Goal: Task Accomplishment & Management: Use online tool/utility

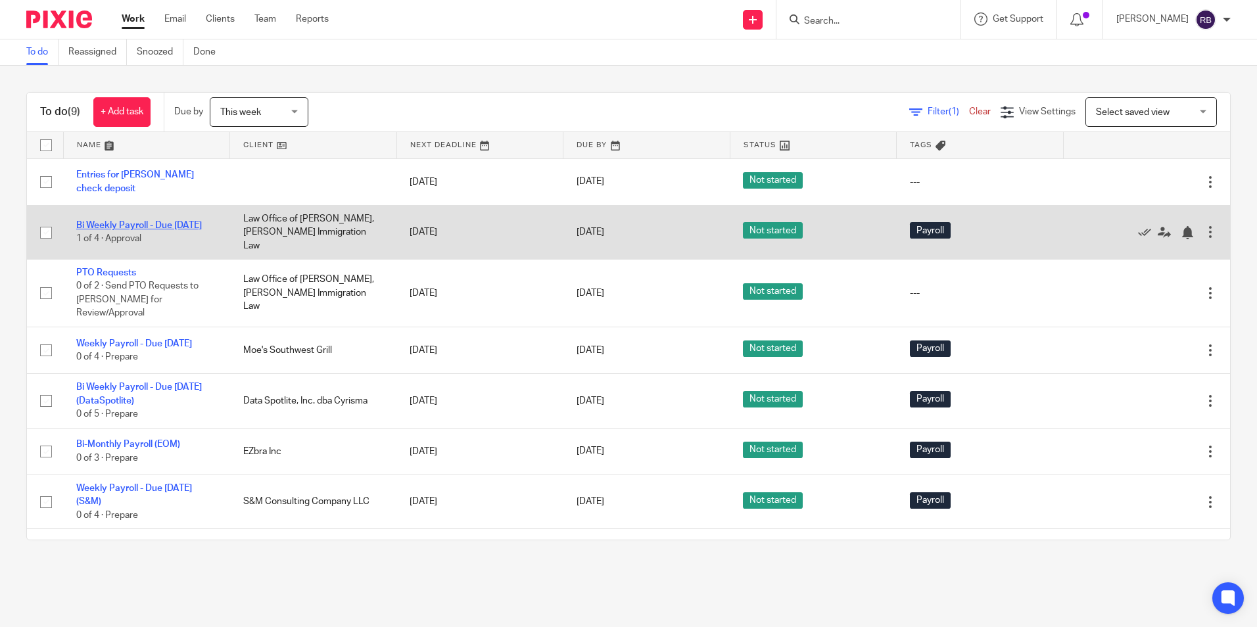
click at [107, 221] on link "Bi Weekly Payroll - Due [DATE]" at bounding box center [139, 225] width 126 height 9
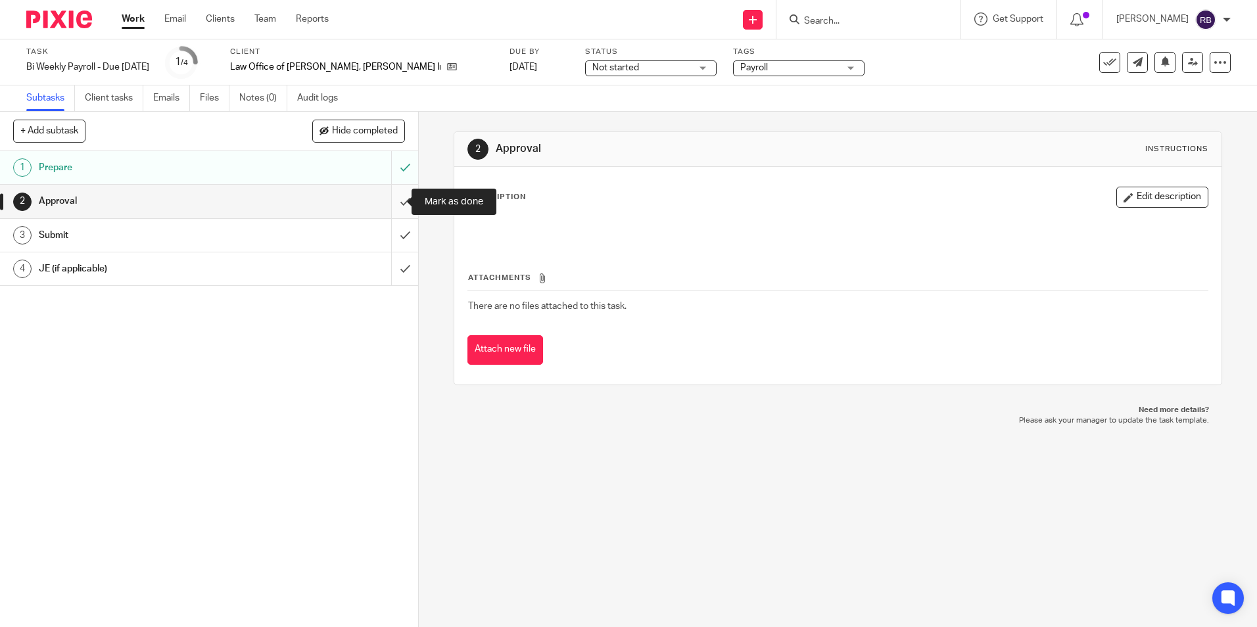
click at [393, 201] on input "submit" at bounding box center [209, 201] width 418 height 33
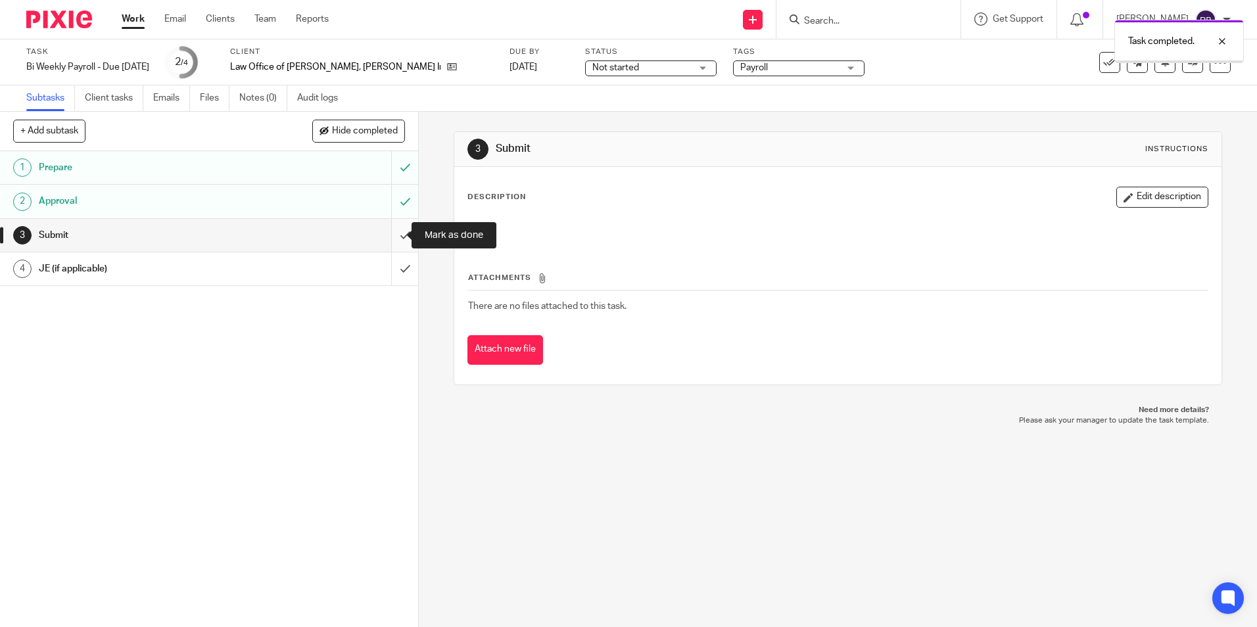
click at [391, 235] on input "submit" at bounding box center [209, 235] width 418 height 33
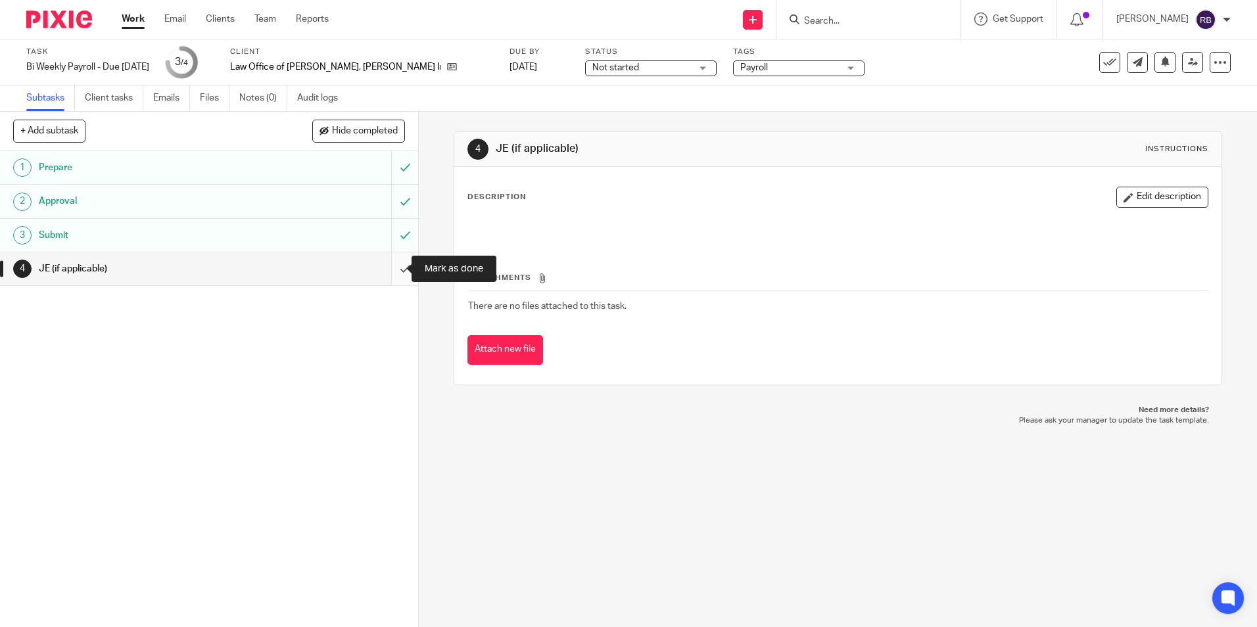
click at [391, 270] on input "submit" at bounding box center [209, 268] width 418 height 33
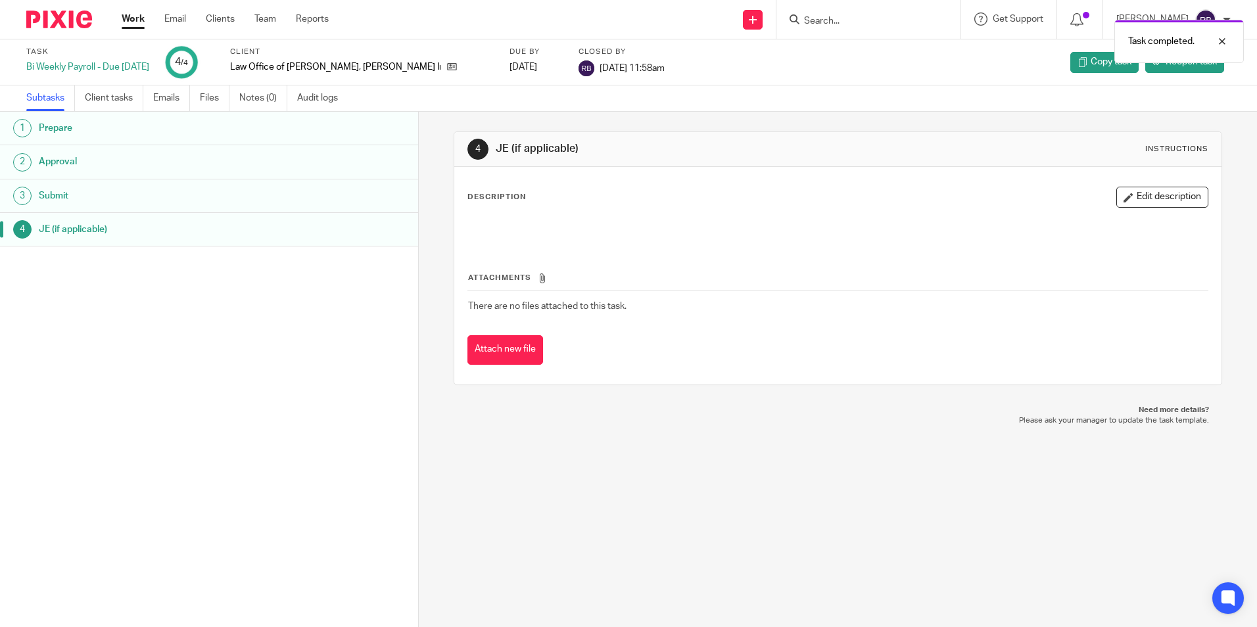
click at [135, 16] on link "Work" at bounding box center [133, 18] width 23 height 13
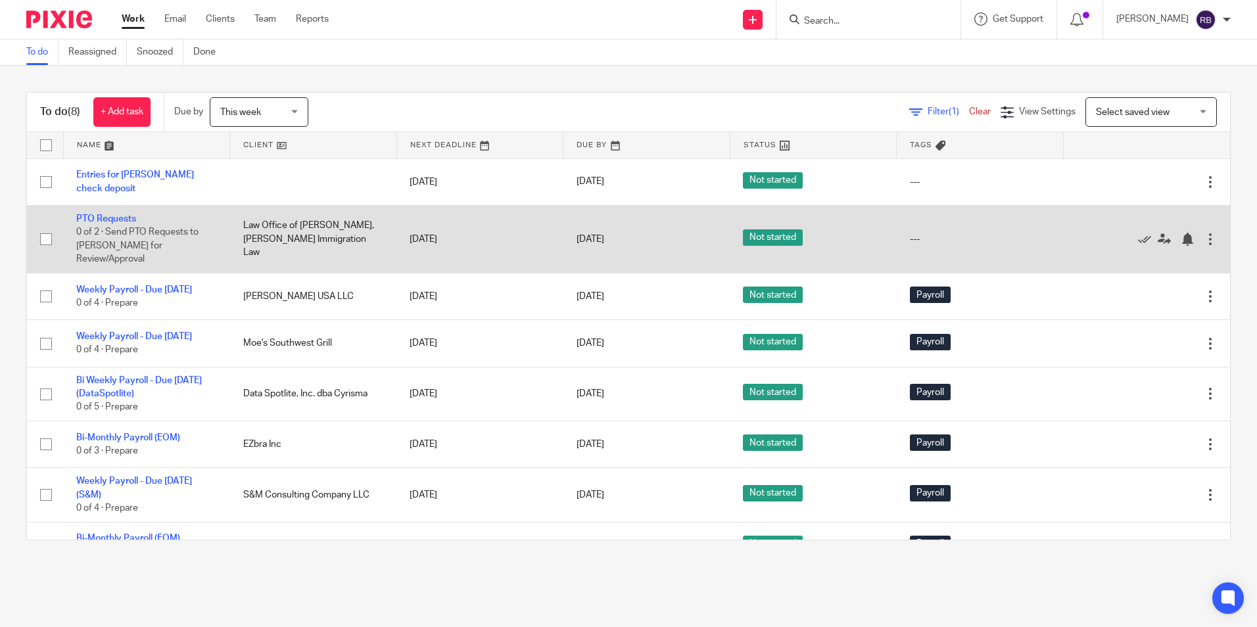
click at [105, 224] on td "PTO Requests 0 of 2 · Send PTO Requests to Jen for Review/Approval" at bounding box center [146, 239] width 167 height 68
click at [112, 218] on link "PTO Requests" at bounding box center [106, 218] width 60 height 9
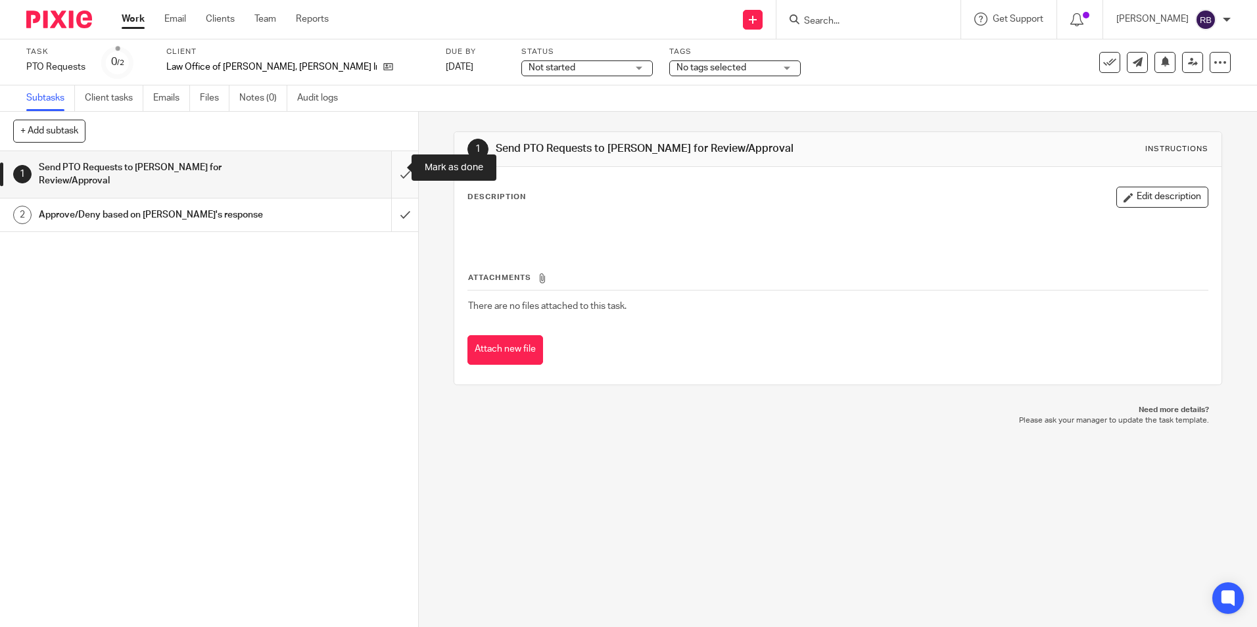
click at [393, 164] on input "submit" at bounding box center [209, 174] width 418 height 47
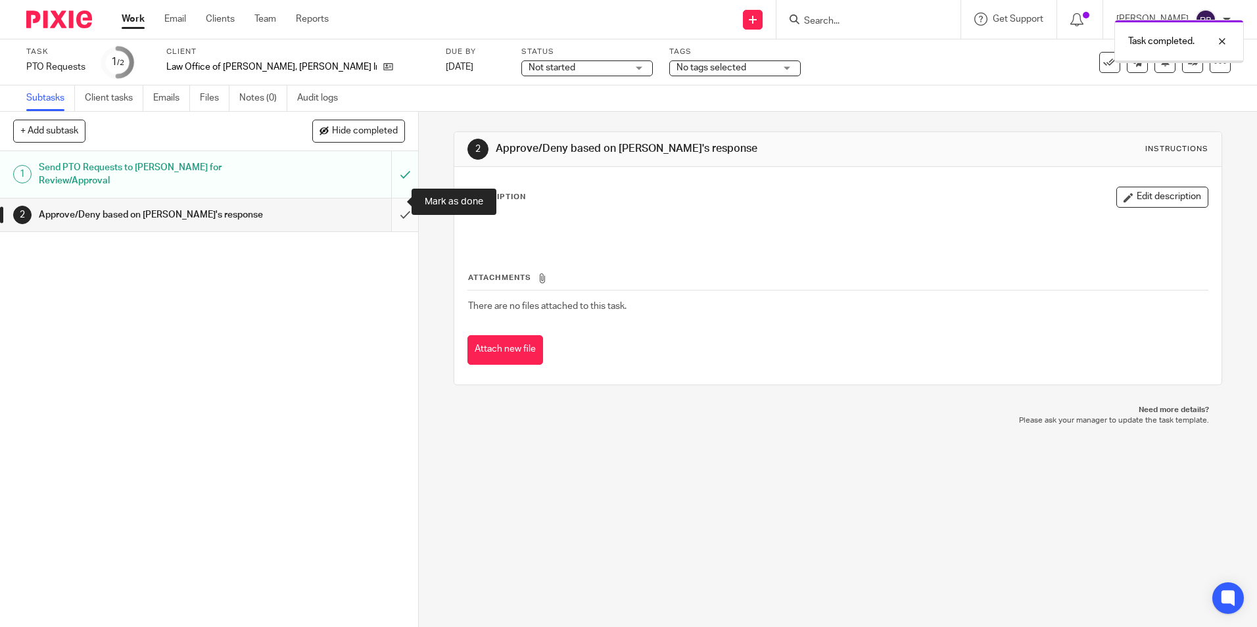
click at [391, 202] on input "submit" at bounding box center [209, 215] width 418 height 33
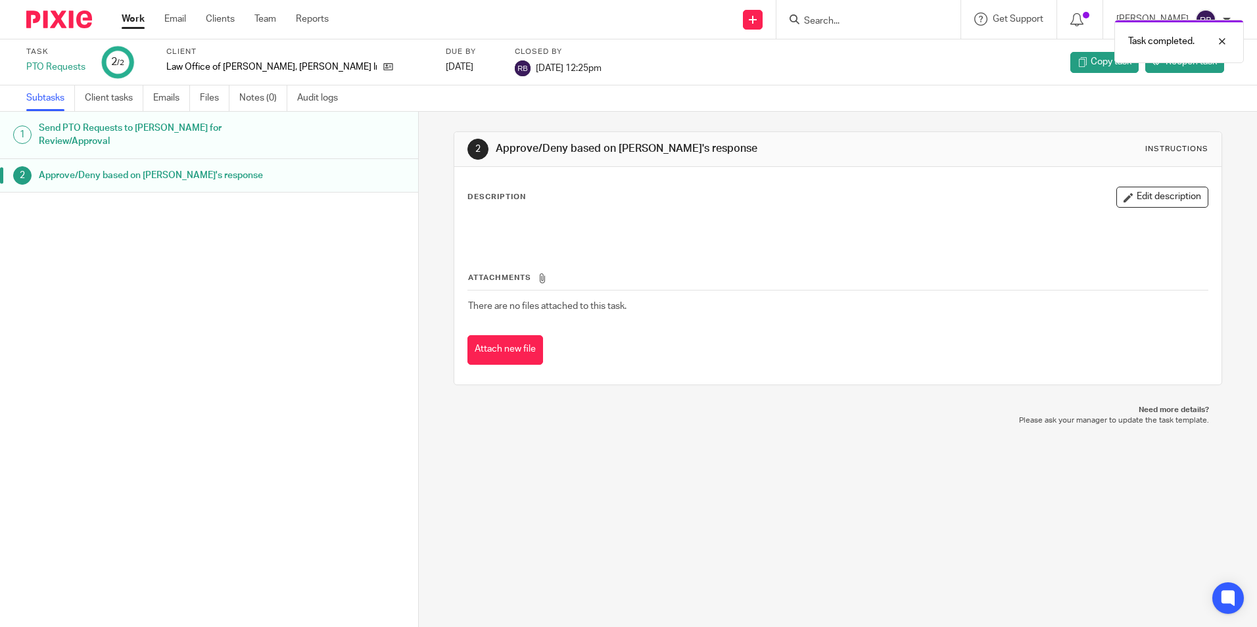
click at [136, 16] on link "Work" at bounding box center [133, 18] width 23 height 13
